Goal: Information Seeking & Learning: Check status

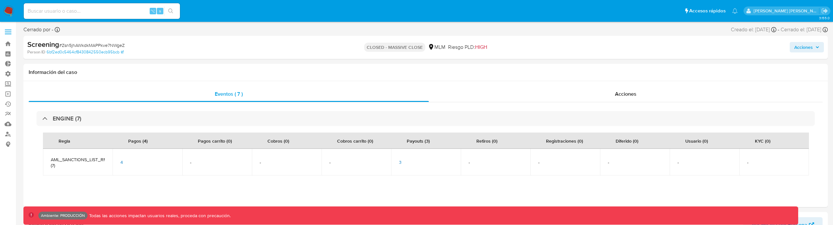
select select "10"
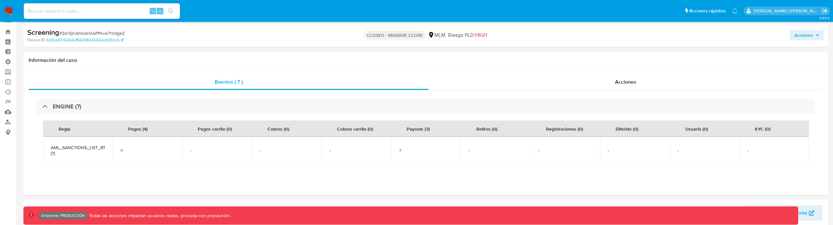
scroll to position [275, 0]
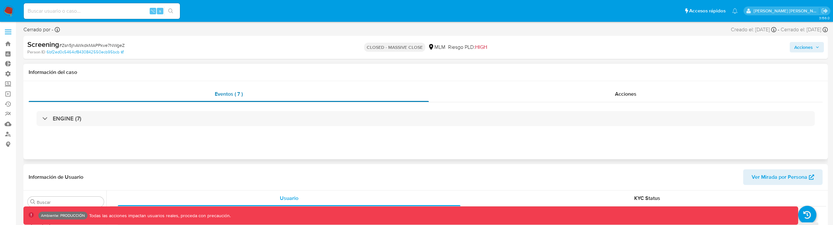
scroll to position [275, 0]
click at [190, 130] on div "ENGINE (7)" at bounding box center [426, 118] width 794 height 33
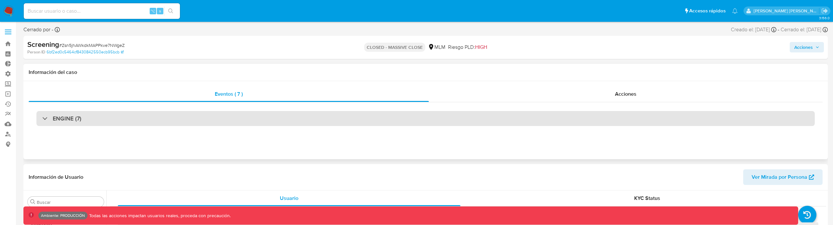
click at [190, 125] on div "ENGINE (7)" at bounding box center [425, 118] width 778 height 15
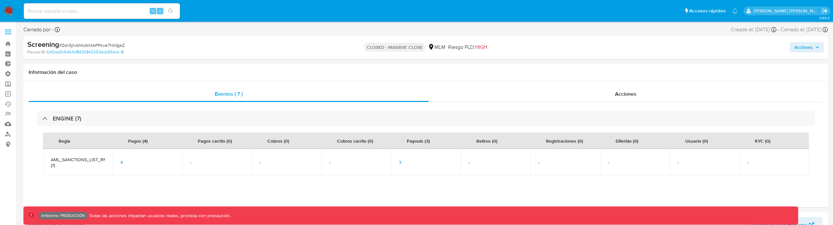
select select "10"
click at [399, 162] on span "3" at bounding box center [400, 162] width 3 height 7
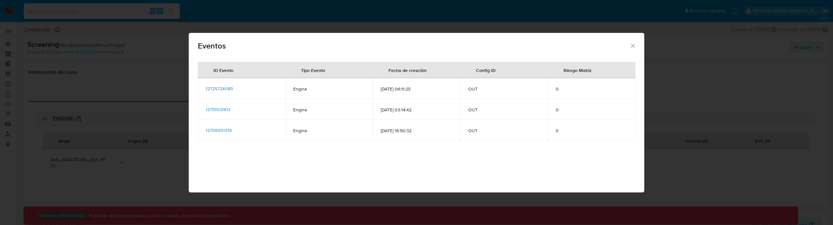
click at [207, 91] on span "12725724085" at bounding box center [219, 88] width 27 height 7
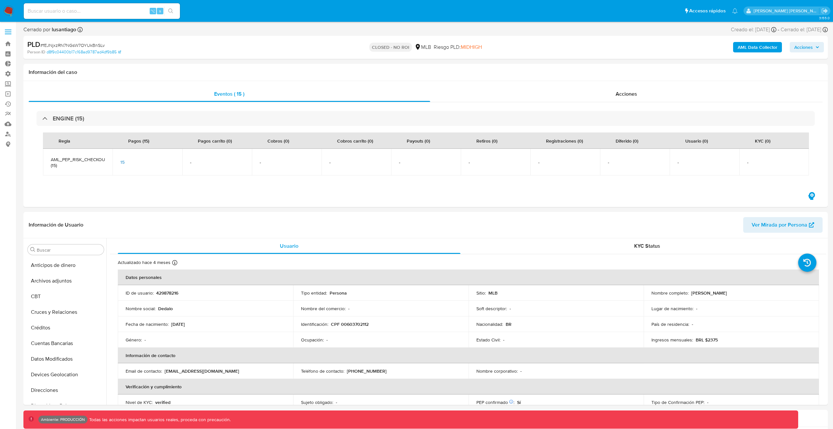
select select "10"
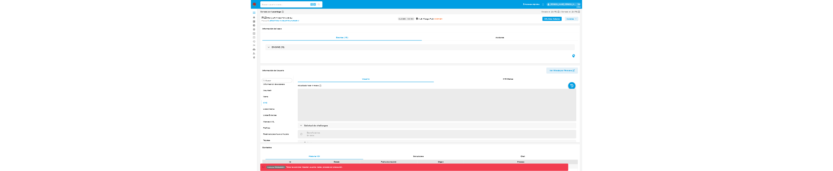
scroll to position [291, 0]
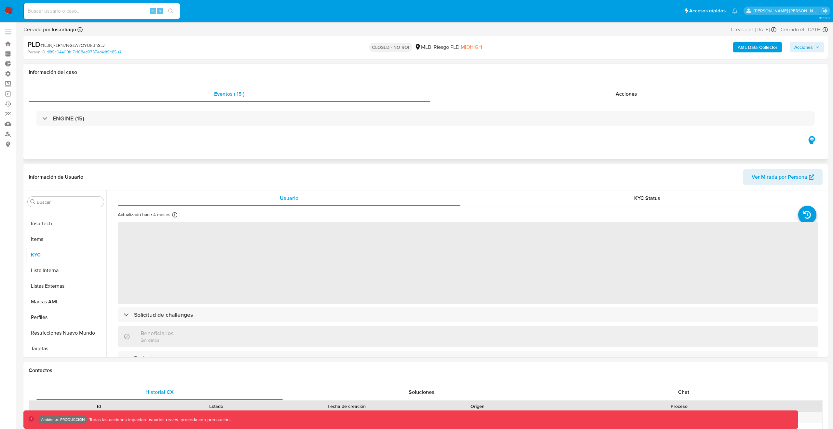
click at [266, 138] on div "Eventos ( 15 ) Acciones ENGINE (15)" at bounding box center [425, 120] width 804 height 78
click at [266, 129] on div "ENGINE (15)" at bounding box center [426, 118] width 794 height 33
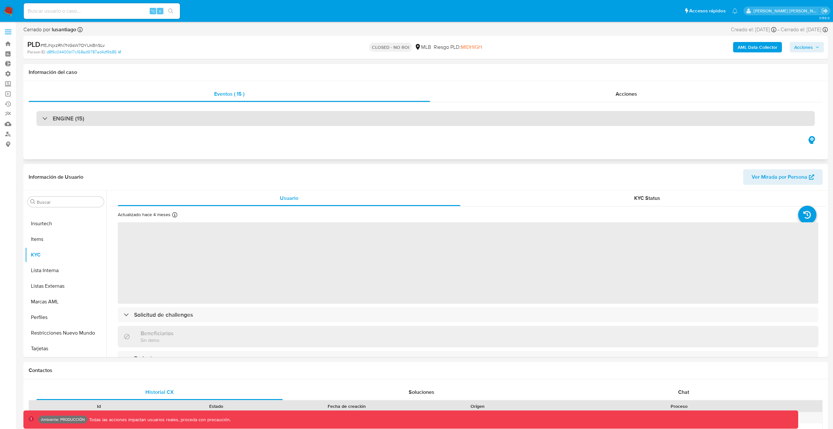
click at [266, 118] on div "ENGINE (15)" at bounding box center [425, 118] width 778 height 15
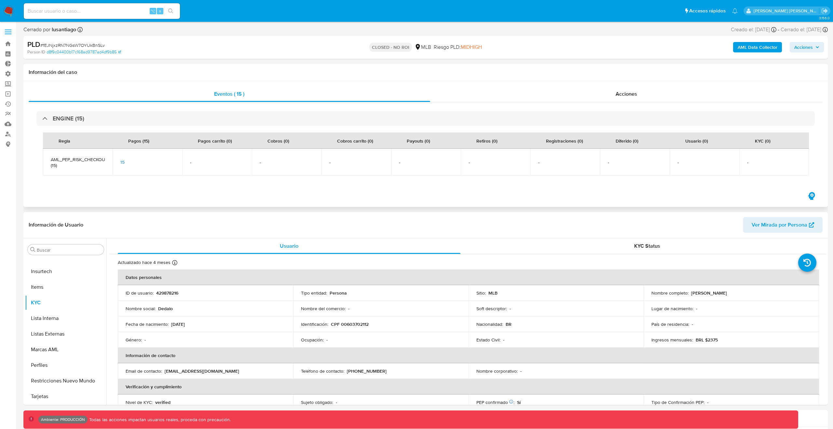
select select "10"
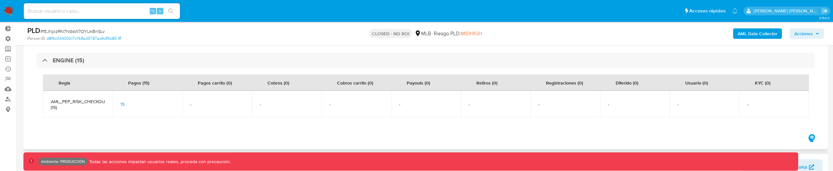
scroll to position [71, 0]
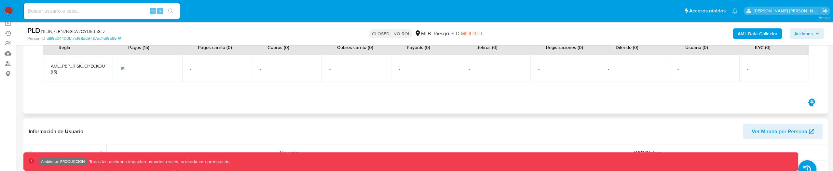
click at [122, 69] on span "15" at bounding box center [122, 68] width 4 height 7
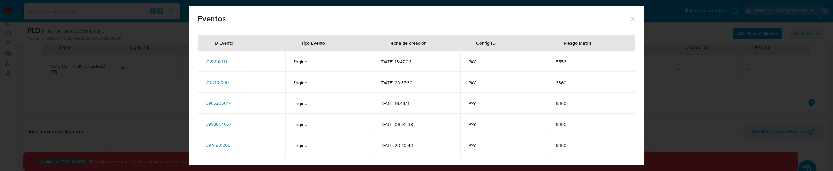
click at [224, 59] on span "7123153113" at bounding box center [217, 61] width 22 height 7
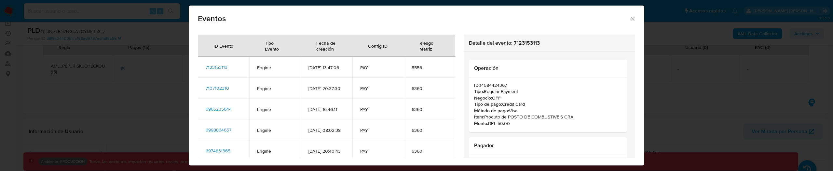
click at [630, 15] on icon "Cerrar" at bounding box center [633, 18] width 7 height 7
